Goal: Navigation & Orientation: Find specific page/section

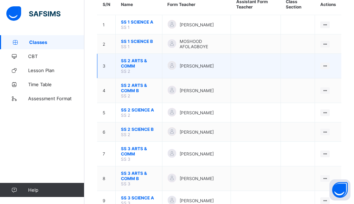
scroll to position [80, 0]
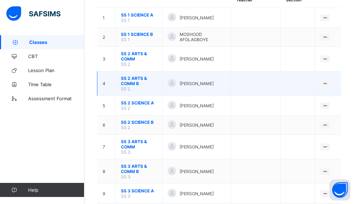
click at [130, 81] on span "SS 2 ARTS & COMM B" at bounding box center [139, 81] width 36 height 11
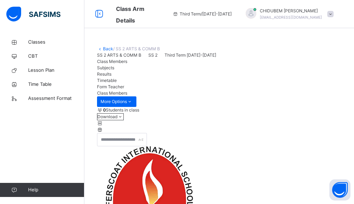
scroll to position [40, 0]
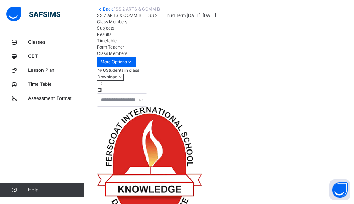
click at [111, 37] on span "Results" at bounding box center [104, 34] width 14 height 5
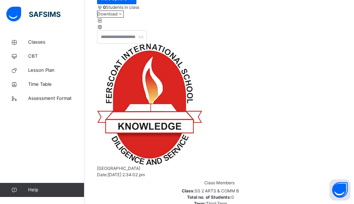
scroll to position [159, 0]
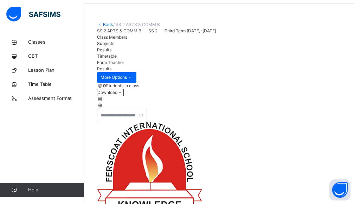
scroll to position [0, 0]
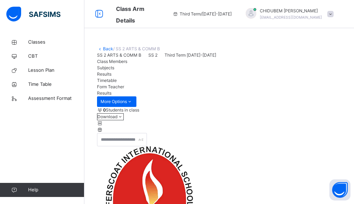
click at [124, 89] on span "Form Teacher" at bounding box center [110, 86] width 27 height 5
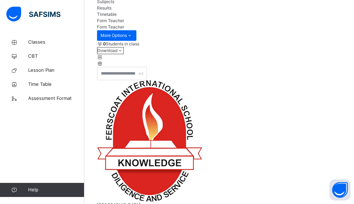
click at [111, 11] on span "Results" at bounding box center [104, 7] width 14 height 5
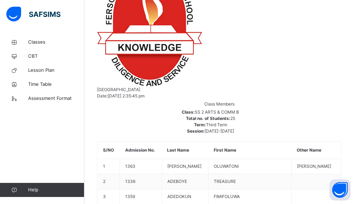
scroll to position [0, 0]
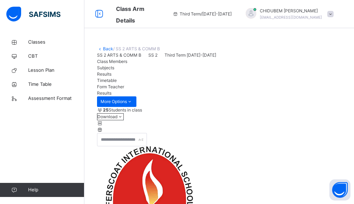
click at [106, 64] on span "Class Members" at bounding box center [112, 61] width 30 height 5
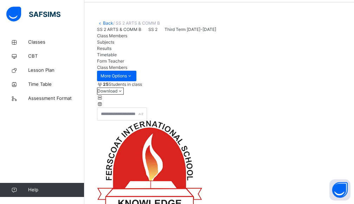
scroll to position [40, 0]
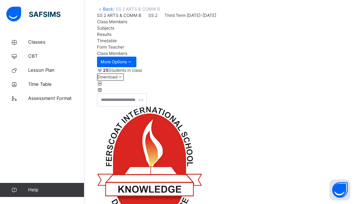
click at [103, 93] on icon at bounding box center [100, 89] width 6 height 5
click at [103, 86] on icon at bounding box center [100, 83] width 6 height 5
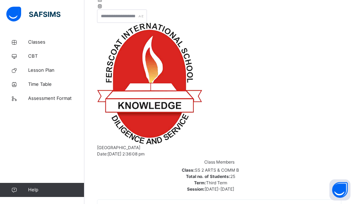
scroll to position [159, 0]
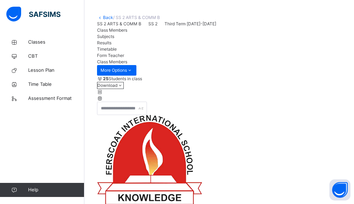
scroll to position [19, 0]
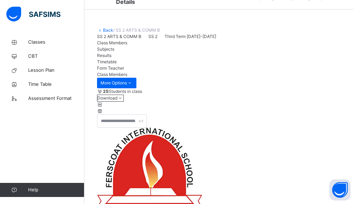
click at [124, 71] on span "Form Teacher" at bounding box center [110, 67] width 27 height 5
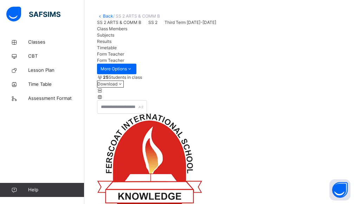
scroll to position [66, 0]
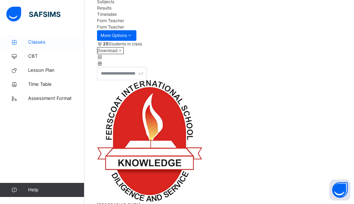
click at [34, 40] on span "Classes" at bounding box center [56, 42] width 56 height 7
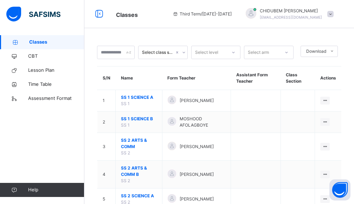
click at [334, 12] on span at bounding box center [330, 14] width 6 height 6
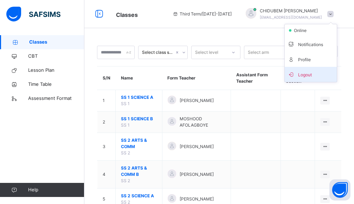
click at [312, 74] on span "Logout" at bounding box center [311, 74] width 46 height 9
